Goal: Task Accomplishment & Management: Use online tool/utility

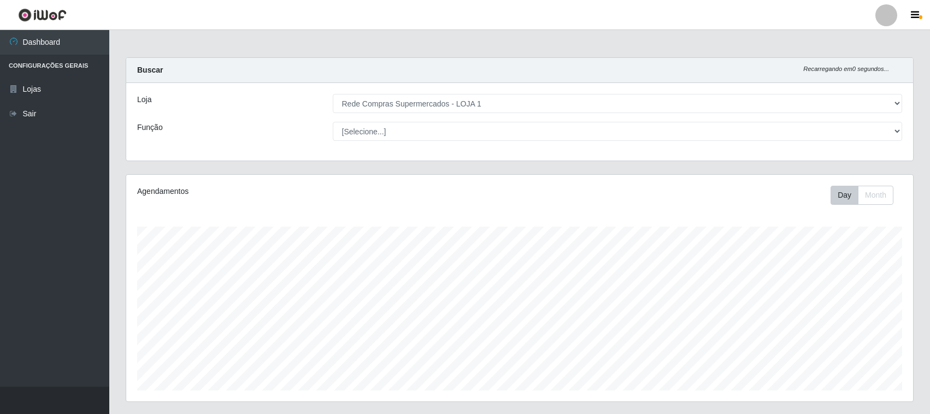
select select "158"
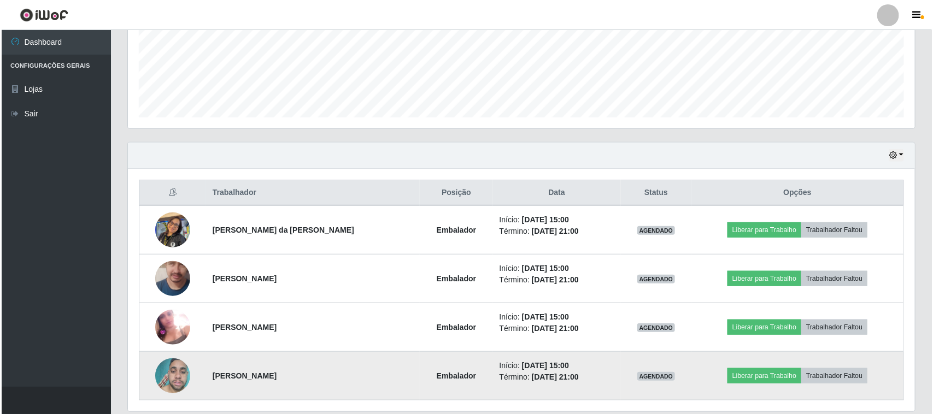
scroll to position [313, 0]
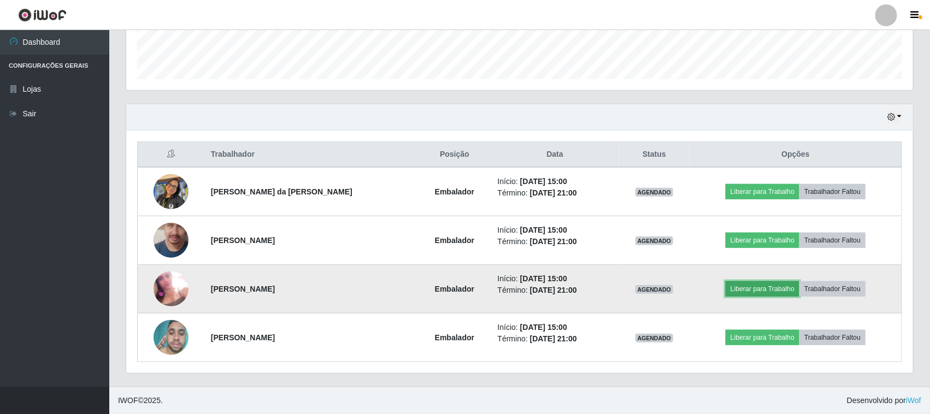
click at [758, 290] on button "Liberar para Trabalho" at bounding box center [763, 289] width 74 height 15
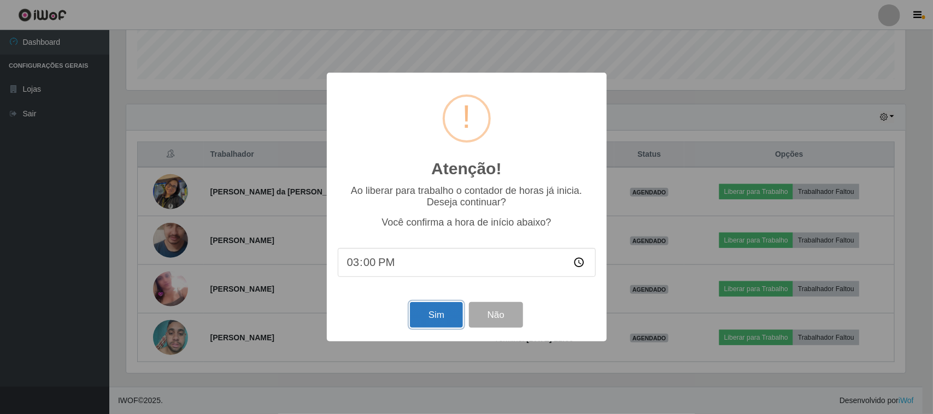
click at [430, 315] on button "Sim" at bounding box center [436, 315] width 53 height 26
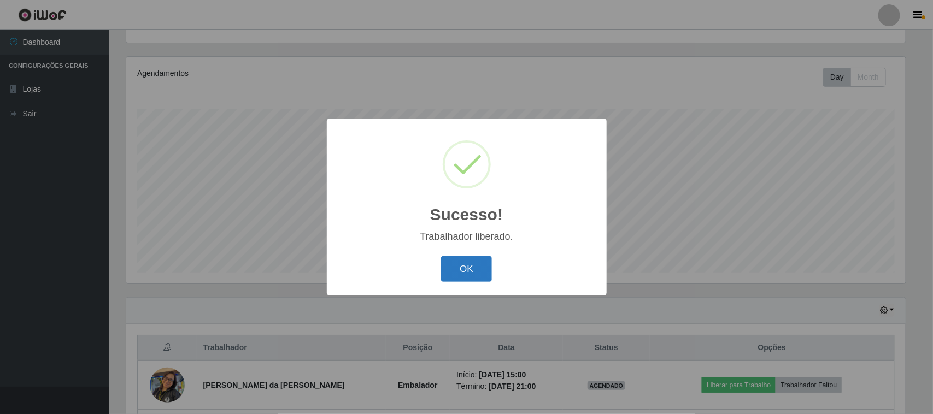
click at [462, 274] on button "OK" at bounding box center [466, 269] width 51 height 26
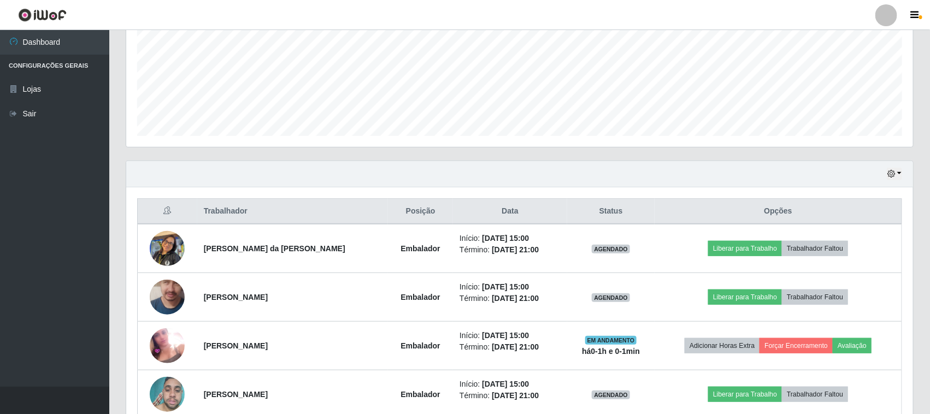
scroll to position [313, 0]
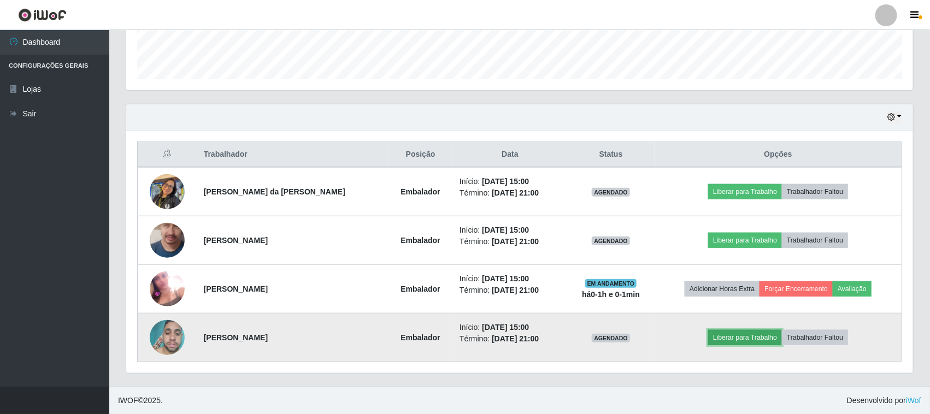
click at [742, 335] on button "Liberar para Trabalho" at bounding box center [745, 337] width 74 height 15
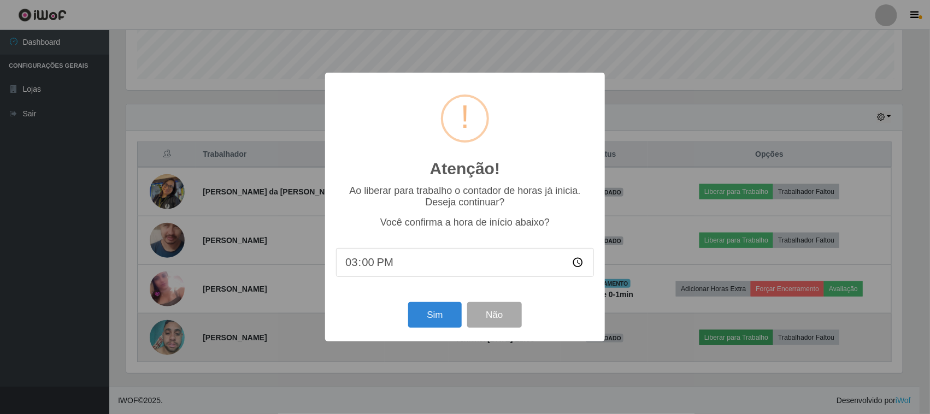
scroll to position [227, 780]
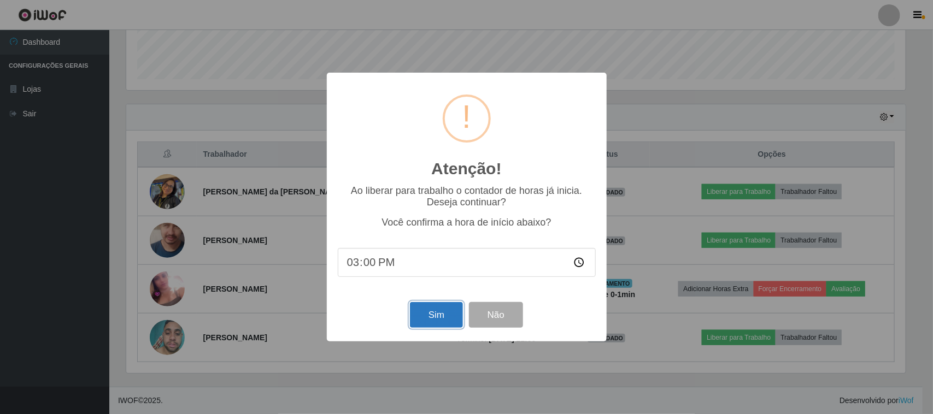
click at [418, 313] on button "Sim" at bounding box center [436, 315] width 53 height 26
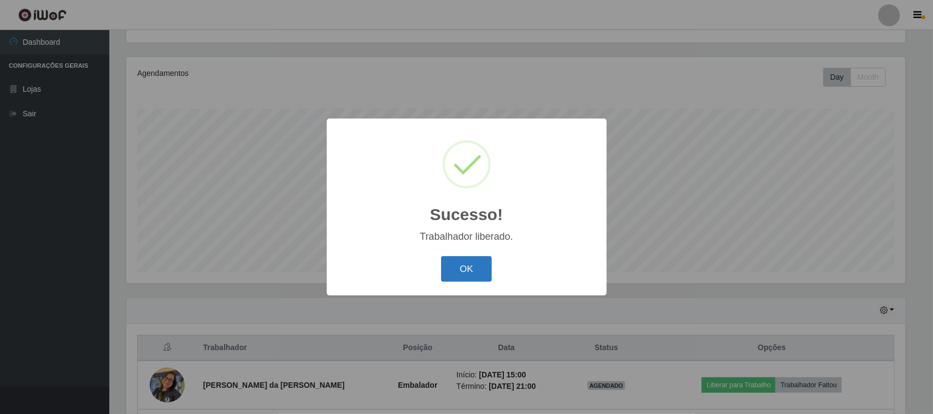
click at [479, 264] on button "OK" at bounding box center [466, 269] width 51 height 26
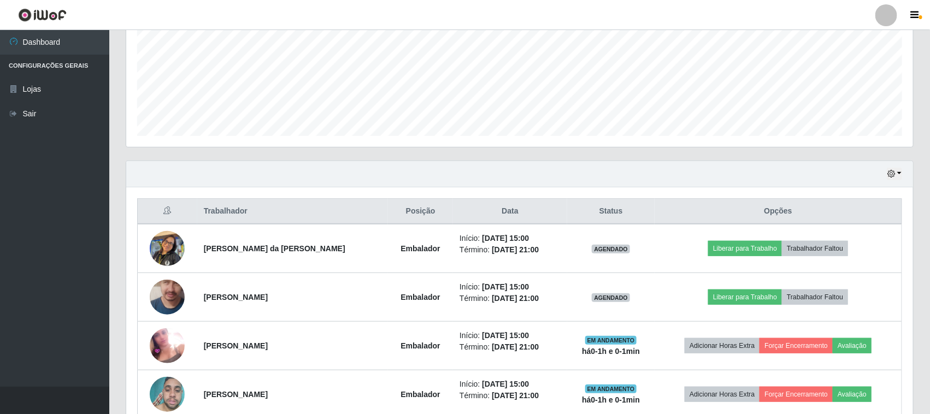
scroll to position [313, 0]
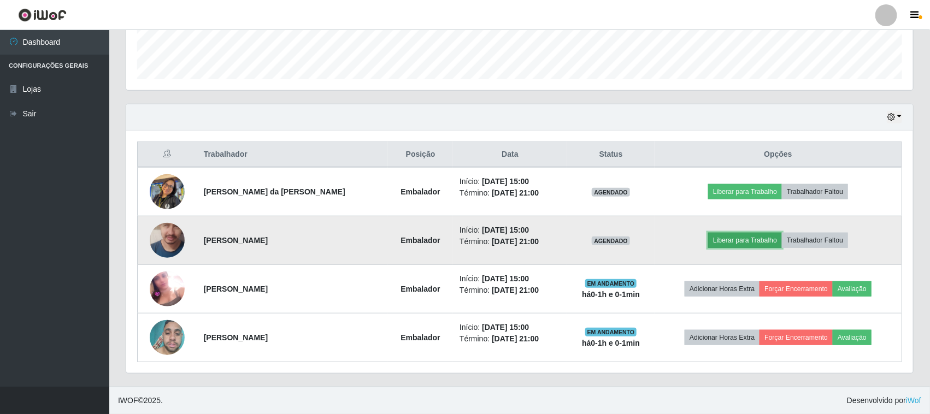
click at [754, 246] on button "Liberar para Trabalho" at bounding box center [745, 240] width 74 height 15
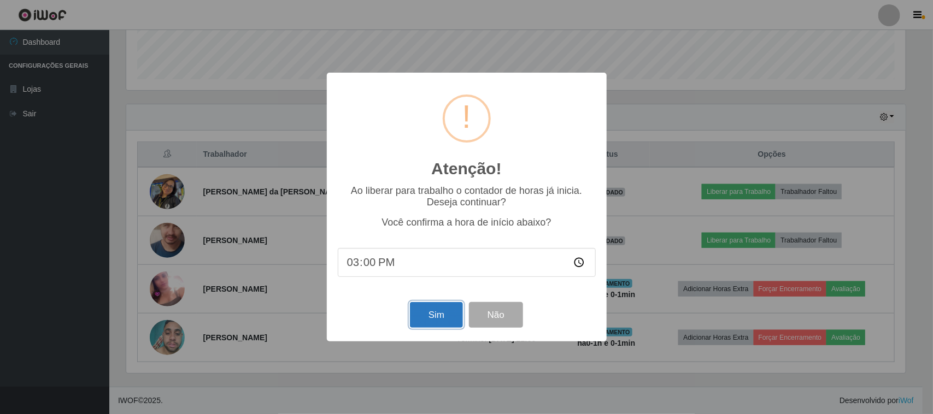
click at [438, 315] on button "Sim" at bounding box center [436, 315] width 53 height 26
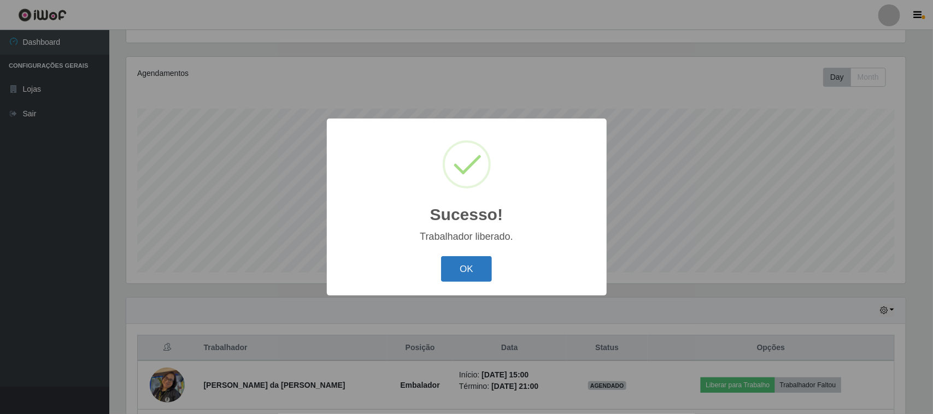
click at [458, 271] on button "OK" at bounding box center [466, 269] width 51 height 26
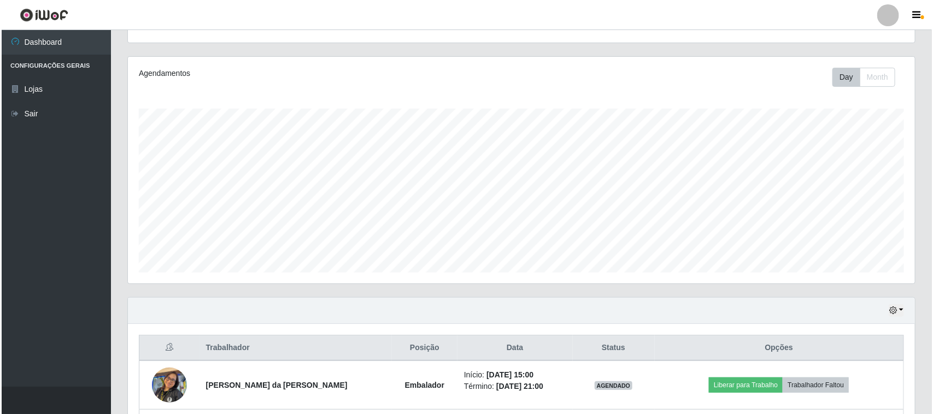
scroll to position [186, 0]
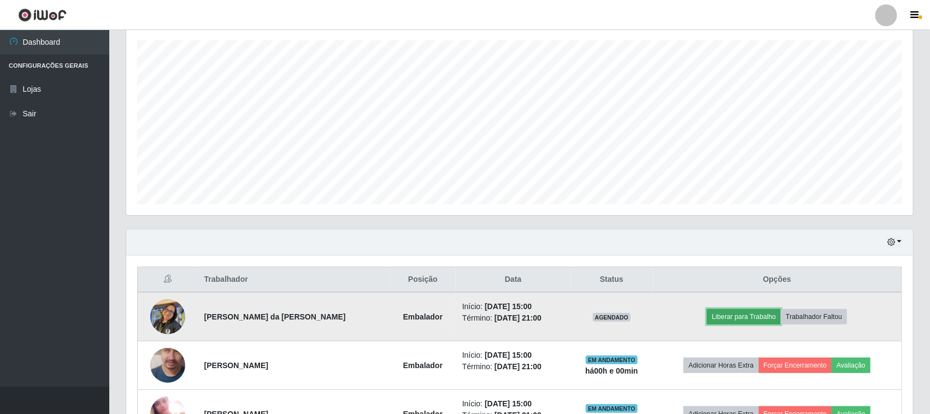
click at [741, 316] on button "Liberar para Trabalho" at bounding box center [744, 316] width 74 height 15
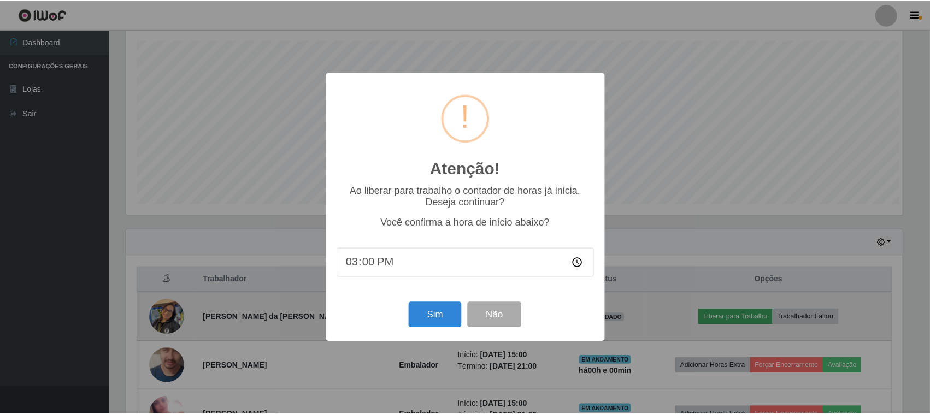
scroll to position [227, 780]
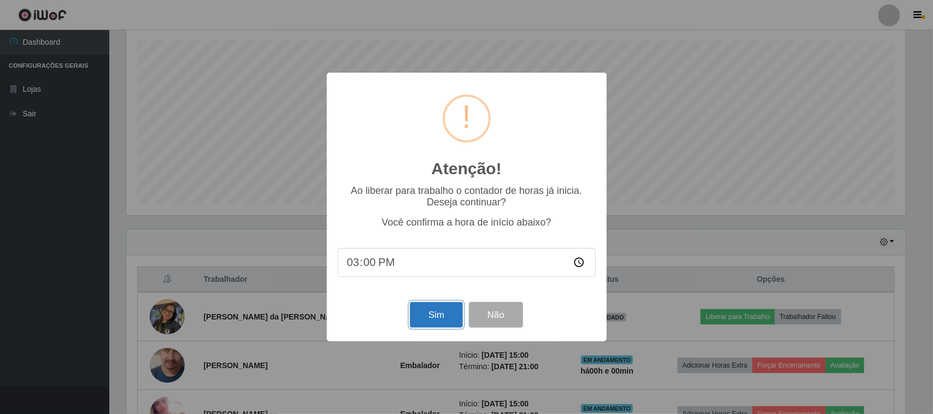
click at [432, 316] on button "Sim" at bounding box center [436, 315] width 53 height 26
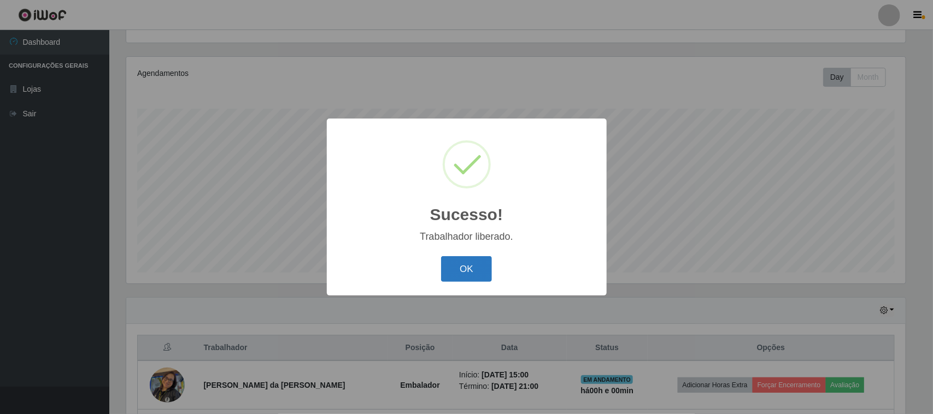
click at [466, 267] on button "OK" at bounding box center [466, 269] width 51 height 26
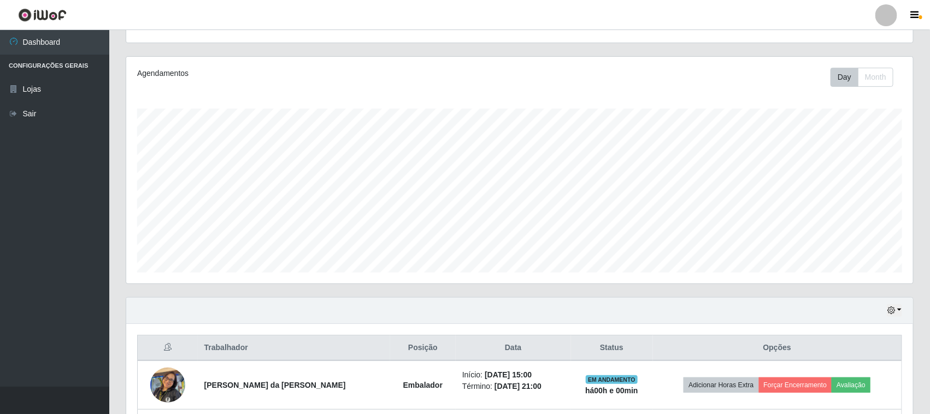
scroll to position [0, 0]
